Goal: Task Accomplishment & Management: Manage account settings

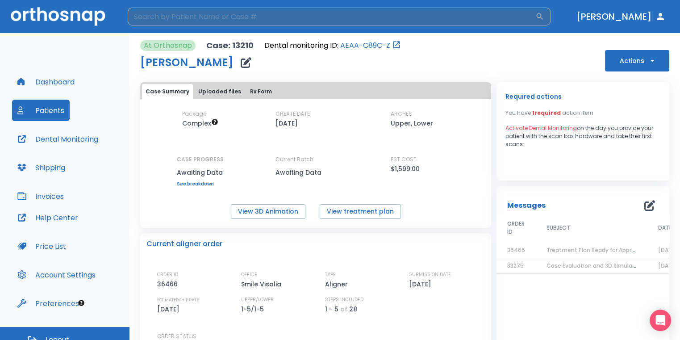
click at [228, 22] on input "search" at bounding box center [332, 17] width 408 height 18
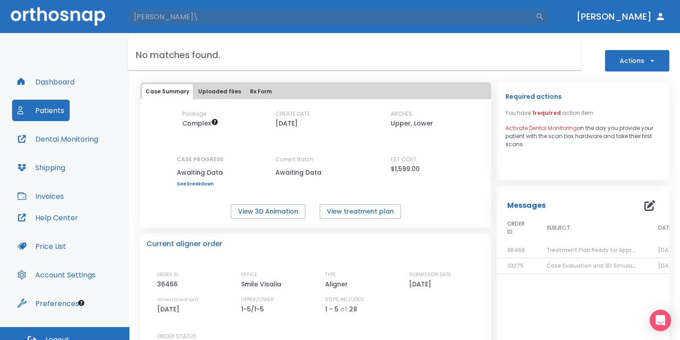
type input "[PERSON_NAME]"
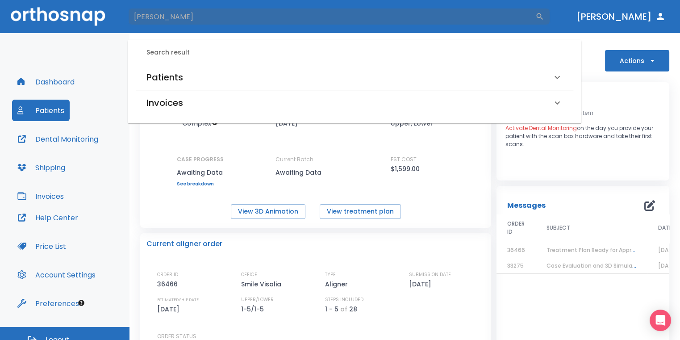
click at [210, 71] on div "Patients" at bounding box center [348, 77] width 405 height 14
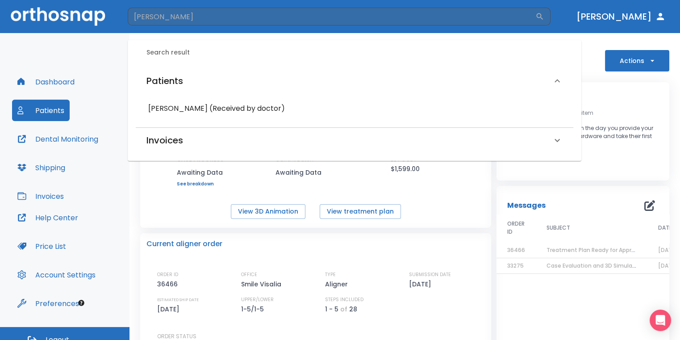
click at [191, 117] on div "[PERSON_NAME] (Received by doctor)" at bounding box center [355, 108] width 438 height 23
click at [200, 109] on h6 "[PERSON_NAME] (Received by doctor)" at bounding box center [354, 108] width 413 height 13
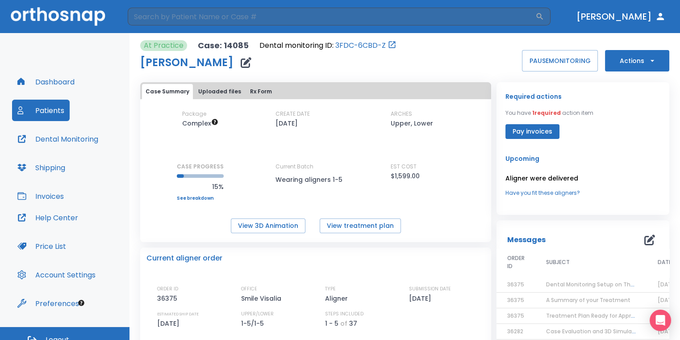
click at [67, 136] on button "Dental Monitoring" at bounding box center [58, 138] width 92 height 21
click at [241, 62] on icon "button" at bounding box center [246, 62] width 11 height 11
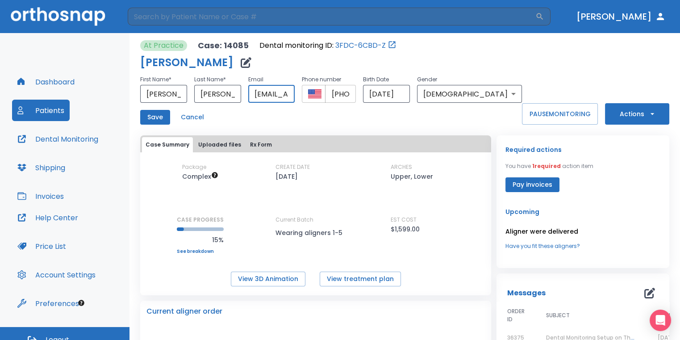
scroll to position [0, 49]
drag, startPoint x: 275, startPoint y: 95, endPoint x: 339, endPoint y: 96, distance: 64.3
click at [339, 96] on div "First Name * [PERSON_NAME] ​ Last Name * [PERSON_NAME] ​ Email [EMAIL_ADDRESS][…" at bounding box center [331, 88] width 382 height 29
click at [338, 107] on div "First Name * [PERSON_NAME] ​ Last Name * [PERSON_NAME] ​ Email [EMAIL_ADDRESS][…" at bounding box center [331, 99] width 382 height 50
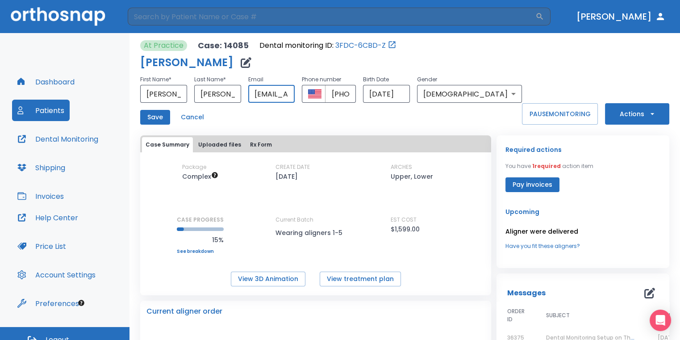
click at [295, 96] on input "[EMAIL_ADDRESS][DOMAIN_NAME]" at bounding box center [271, 94] width 47 height 18
type input "[EMAIL_ADDRESS][DOMAIN_NAME]"
click at [151, 119] on button "Save" at bounding box center [155, 117] width 30 height 15
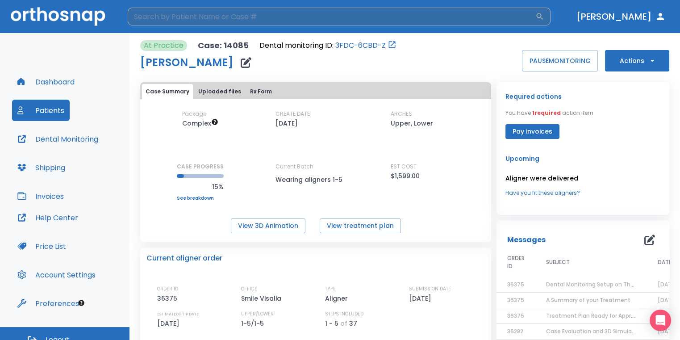
click at [258, 21] on input "search" at bounding box center [332, 17] width 408 height 18
type input "see"
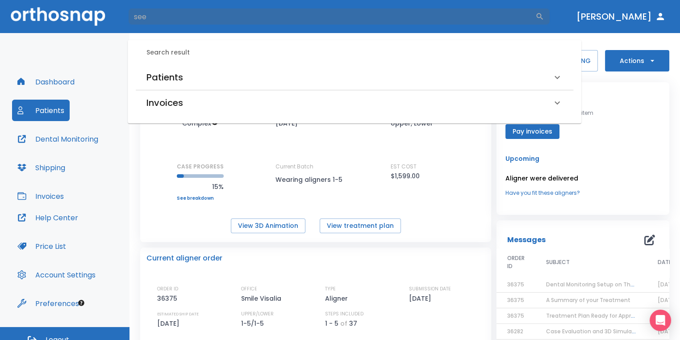
click at [276, 70] on div "Patients" at bounding box center [355, 77] width 438 height 25
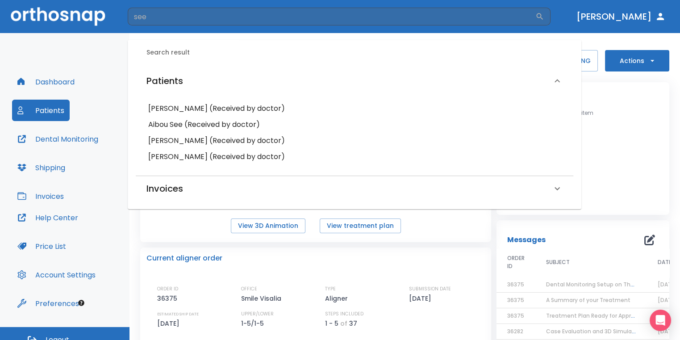
click at [196, 155] on h6 "[PERSON_NAME] (Received by doctor)" at bounding box center [354, 156] width 413 height 13
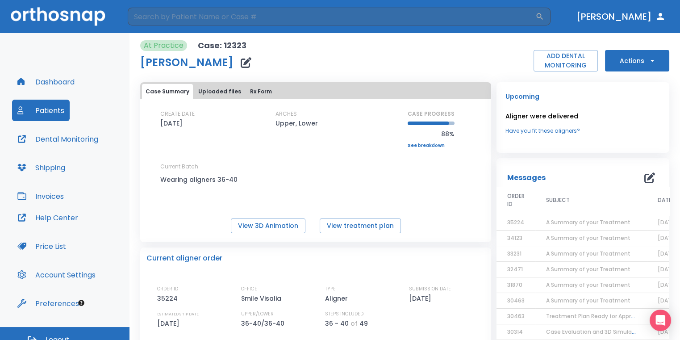
click at [626, 67] on button "Actions" at bounding box center [637, 60] width 64 height 21
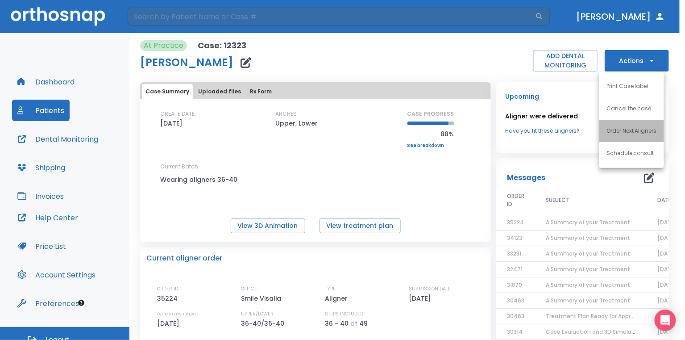
click at [628, 130] on p "Order Next Aligners" at bounding box center [632, 131] width 50 height 8
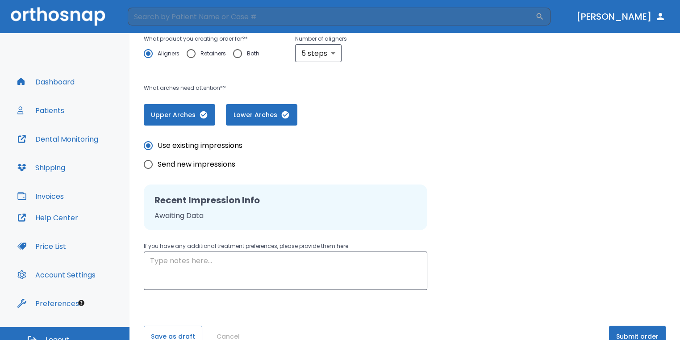
scroll to position [181, 0]
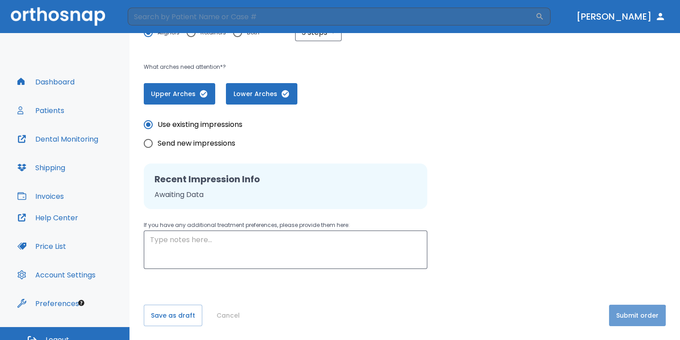
click at [627, 319] on button "Submit order" at bounding box center [637, 315] width 57 height 21
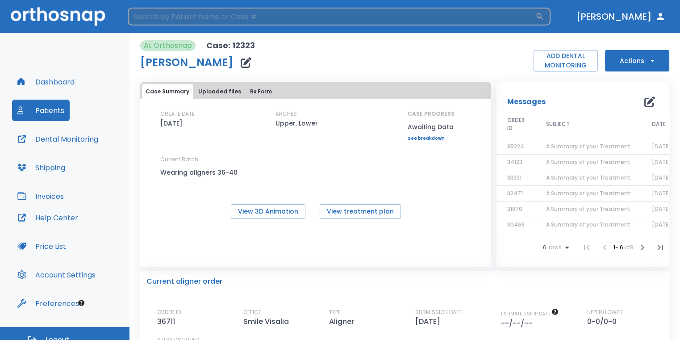
click at [184, 21] on input "search" at bounding box center [332, 17] width 408 height 18
type input "[PERSON_NAME]"
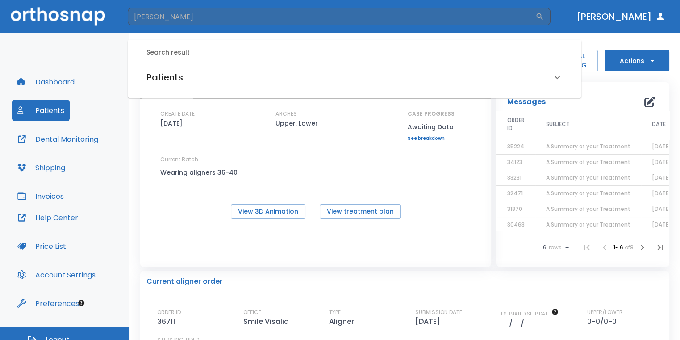
click at [208, 83] on div "Patients" at bounding box center [348, 77] width 405 height 14
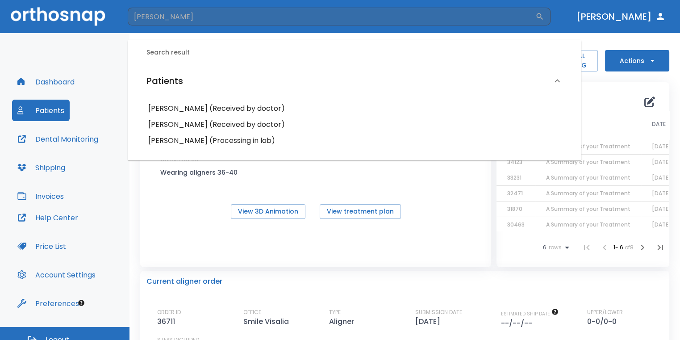
click at [220, 138] on h6 "[PERSON_NAME] (Processing in lab)" at bounding box center [354, 140] width 413 height 13
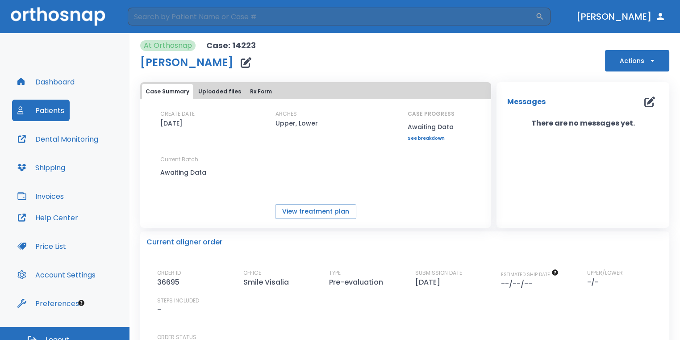
click at [631, 58] on button "Actions" at bounding box center [637, 60] width 64 height 21
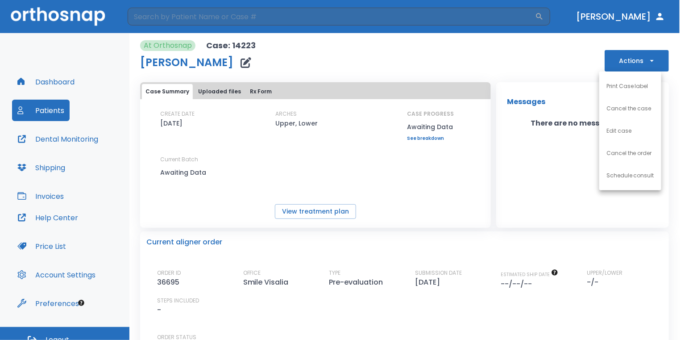
click at [523, 145] on div at bounding box center [342, 170] width 685 height 340
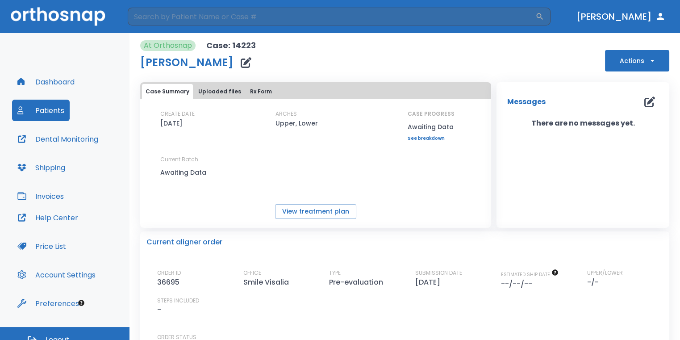
click at [644, 67] on button "Actions" at bounding box center [637, 60] width 64 height 21
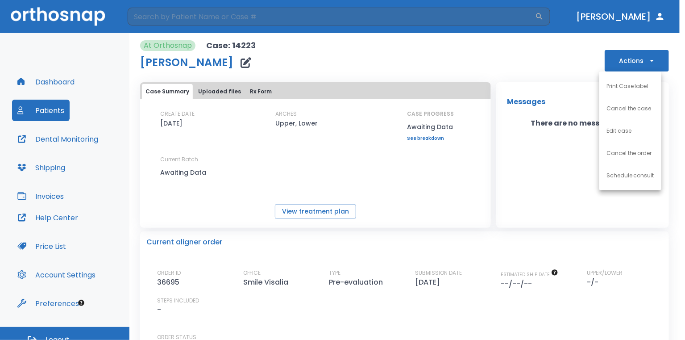
click at [453, 163] on div at bounding box center [342, 170] width 685 height 340
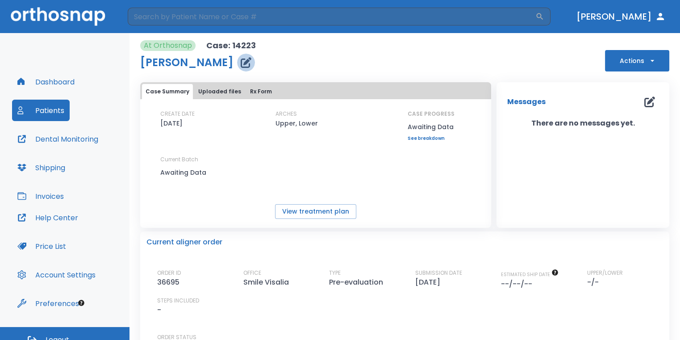
click at [241, 65] on icon "button" at bounding box center [246, 62] width 11 height 11
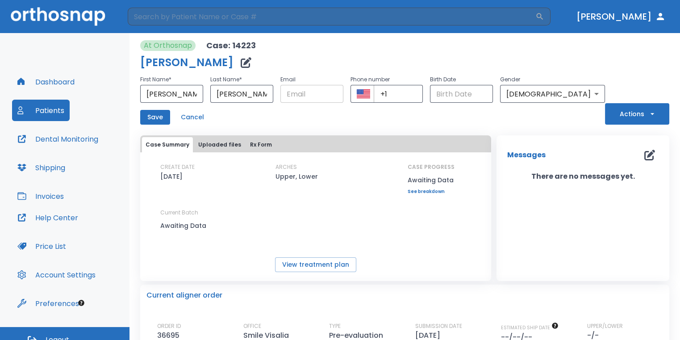
click at [308, 93] on input "text" at bounding box center [311, 94] width 63 height 18
type input "[EMAIL_ADDRESS][DOMAIN_NAME]"
click at [423, 91] on input "+1" at bounding box center [399, 94] width 50 height 18
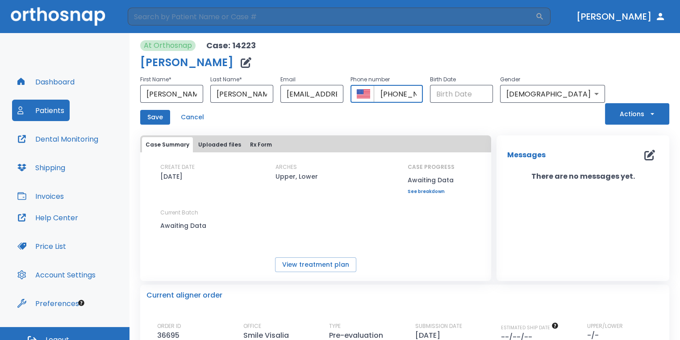
scroll to position [0, 4]
type input "[PHONE_NUMBER]"
click at [165, 120] on button "Save" at bounding box center [155, 117] width 30 height 15
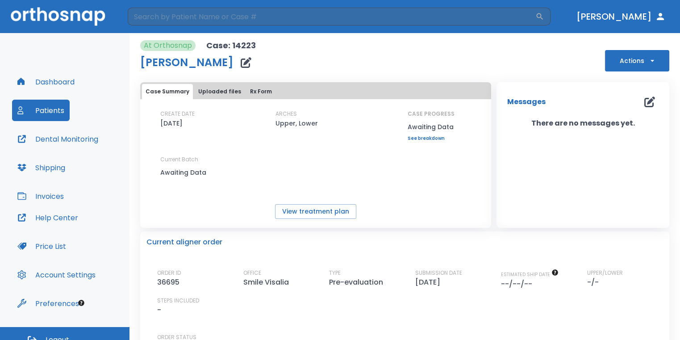
click at [626, 66] on button "Actions" at bounding box center [637, 60] width 64 height 21
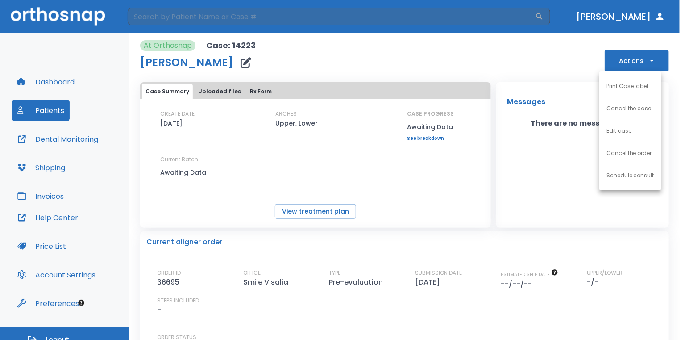
click at [531, 172] on div at bounding box center [342, 170] width 685 height 340
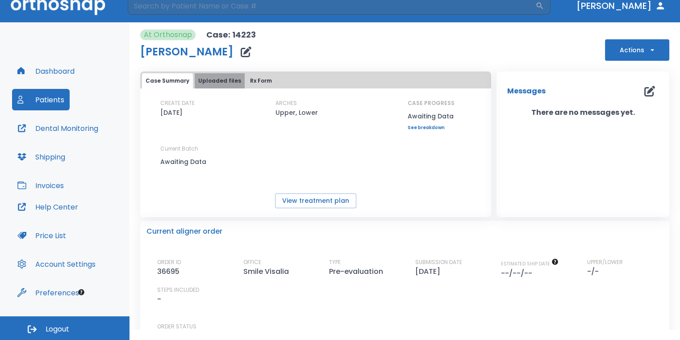
click at [225, 88] on button "Uploaded files" at bounding box center [220, 80] width 50 height 15
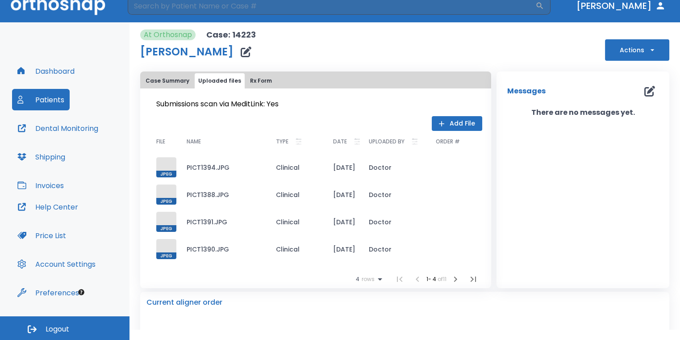
drag, startPoint x: 252, startPoint y: 81, endPoint x: 246, endPoint y: 82, distance: 6.8
click at [251, 82] on button "Rx Form" at bounding box center [260, 80] width 29 height 15
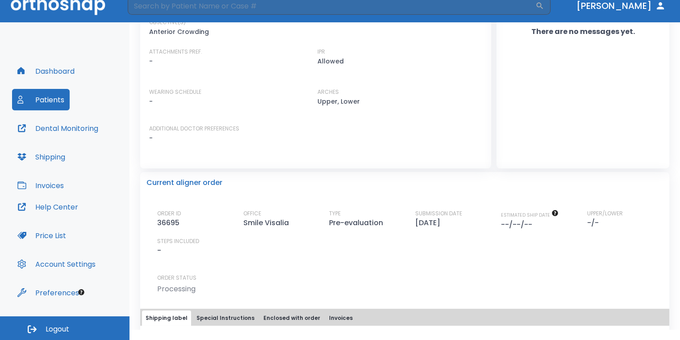
scroll to position [135, 0]
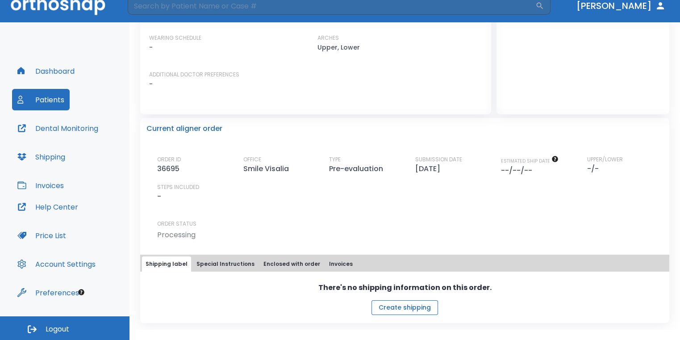
click at [382, 307] on button "Create shipping" at bounding box center [405, 307] width 67 height 15
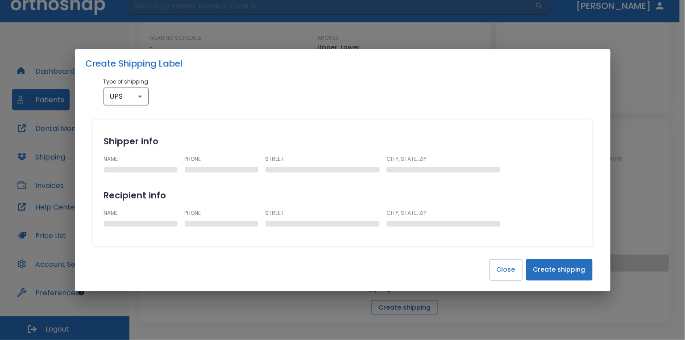
click at [556, 270] on button "Create shipping" at bounding box center [559, 269] width 67 height 21
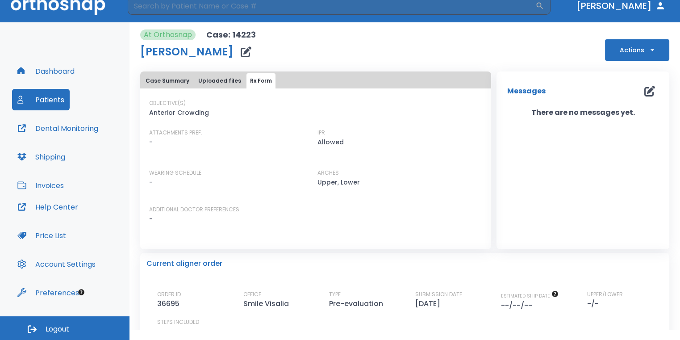
scroll to position [0, 0]
